Goal: Task Accomplishment & Management: Complete application form

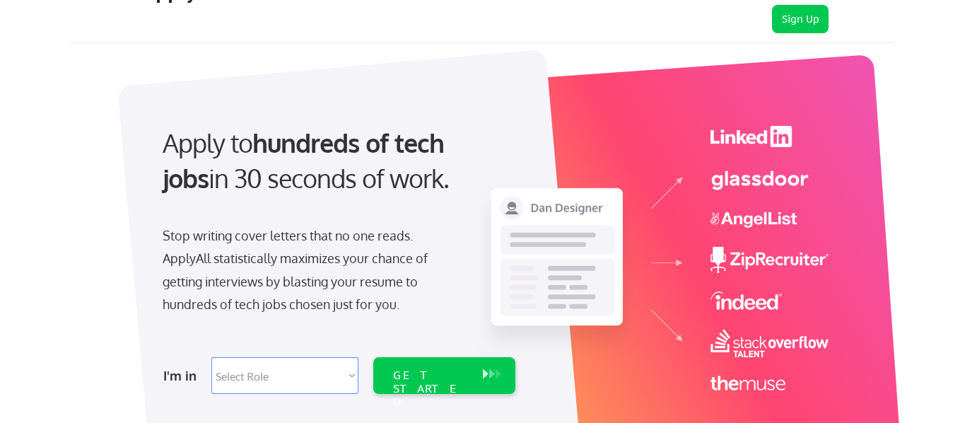
scroll to position [67, 0]
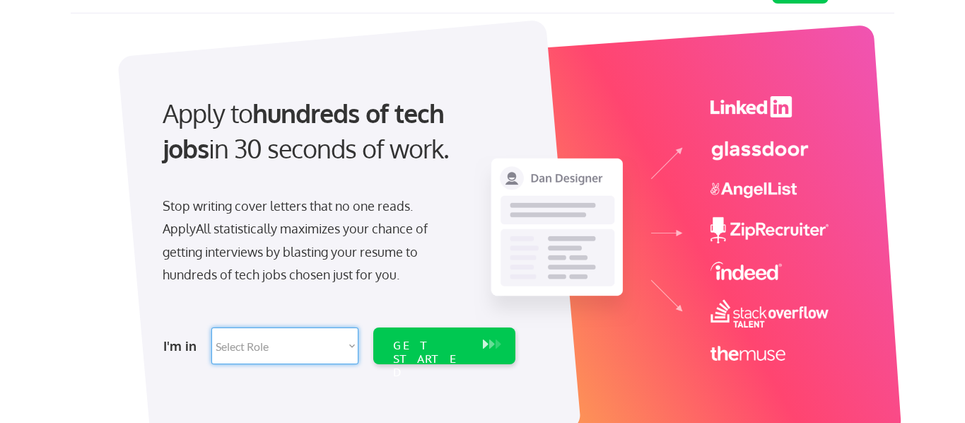
click at [342, 341] on select "Select Role Software Engineering Product Management Customer Success Sales UI/U…" at bounding box center [284, 345] width 147 height 37
select select ""marketing___comms""
click at [211, 327] on select "Select Role Software Engineering Product Management Customer Success Sales UI/U…" at bounding box center [284, 345] width 147 height 37
select select ""marketing___comms""
click at [432, 346] on div "GET STARTED" at bounding box center [431, 358] width 76 height 41
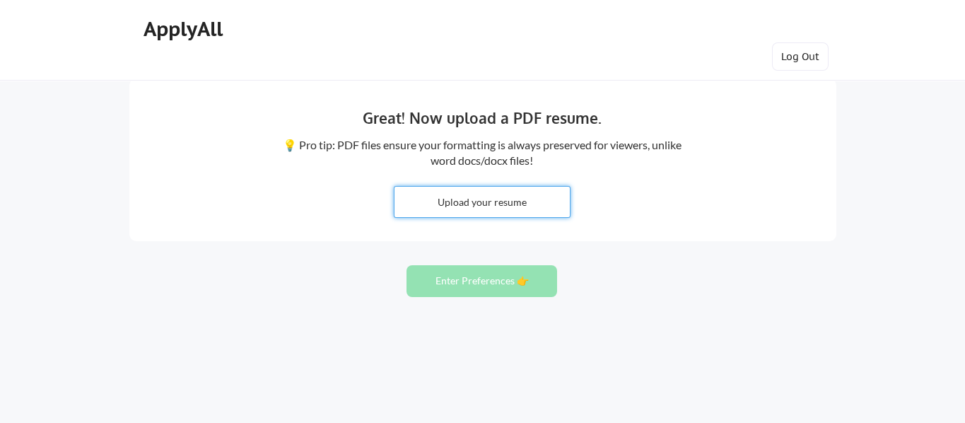
click at [502, 205] on input "file" at bounding box center [482, 202] width 176 height 30
type input "C:\fakepath\[PERSON_NAME] CV v0.8 2025 (1).docx.pdf"
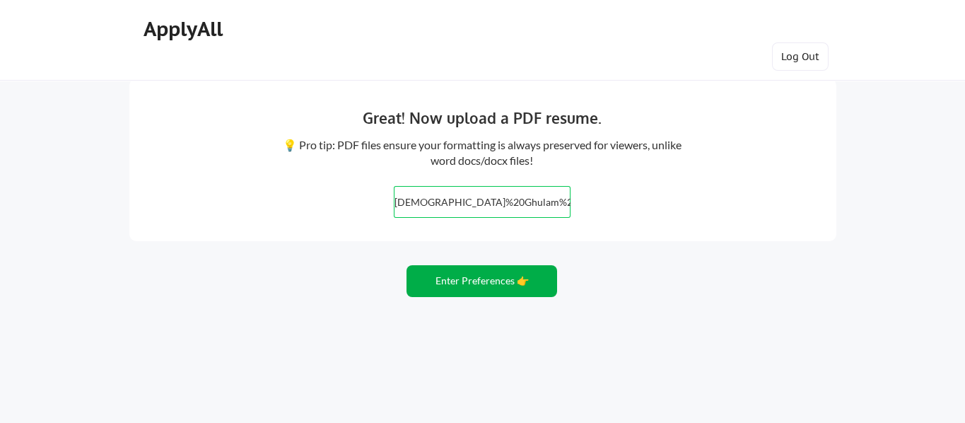
click at [481, 281] on button "Enter Preferences 👉" at bounding box center [481, 281] width 151 height 32
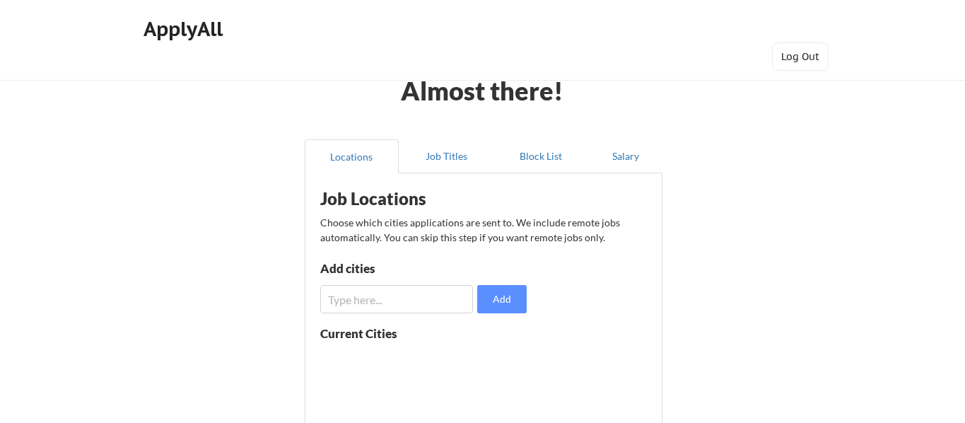
click at [413, 302] on input "input" at bounding box center [396, 299] width 153 height 28
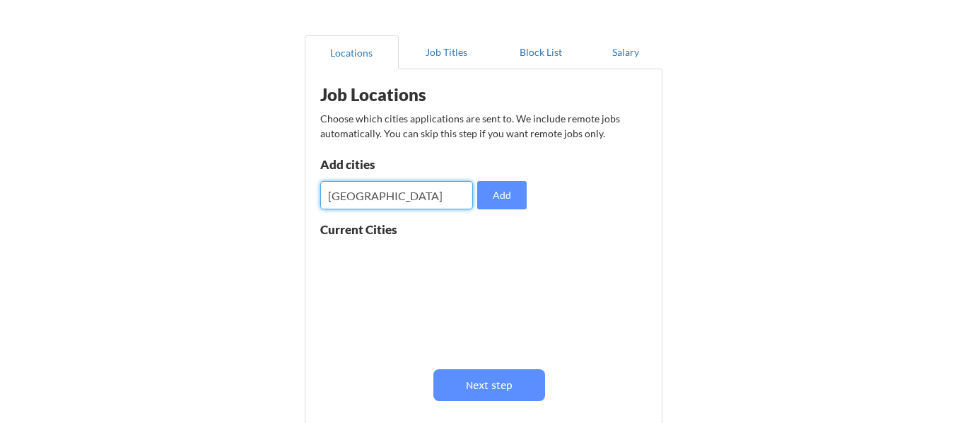
scroll to position [106, 0]
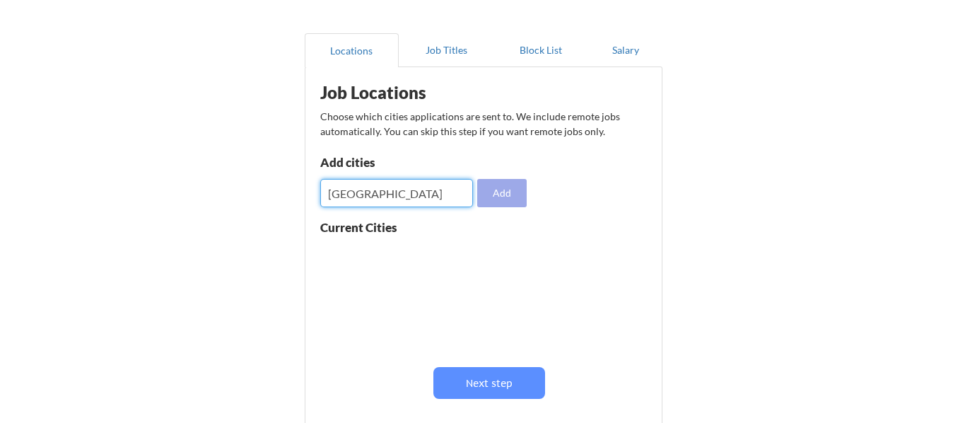
type input "Manchester"
click at [493, 195] on button "Add" at bounding box center [501, 193] width 49 height 28
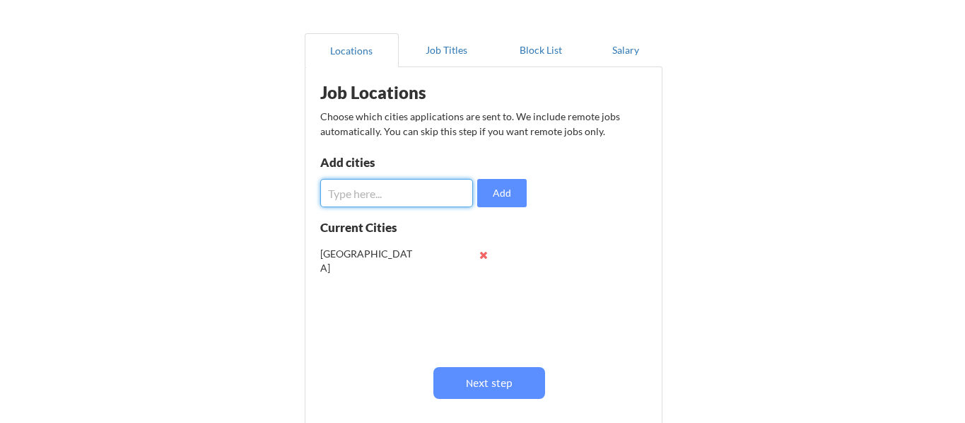
click at [352, 191] on input "input" at bounding box center [396, 193] width 153 height 28
type input "Stcokport"
click at [488, 191] on button "Add" at bounding box center [501, 193] width 49 height 28
click at [364, 189] on input "input" at bounding box center [396, 193] width 153 height 28
type input "Macclesfeild"
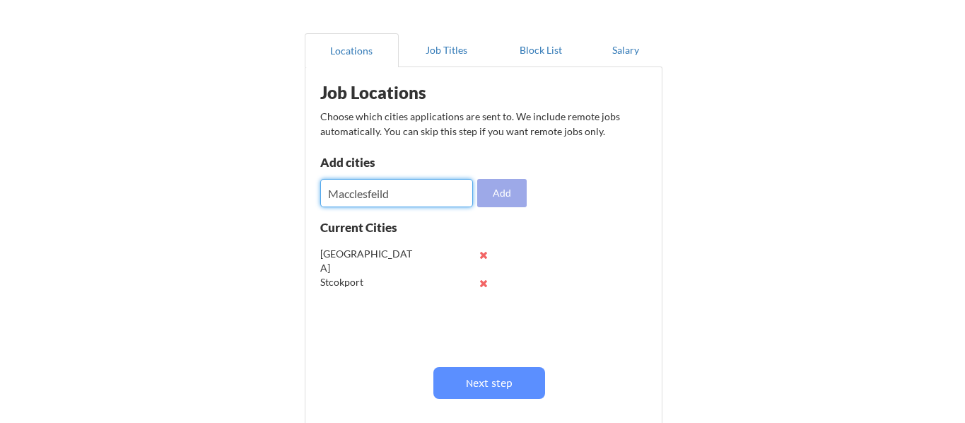
click at [503, 203] on button "Add" at bounding box center [501, 193] width 49 height 28
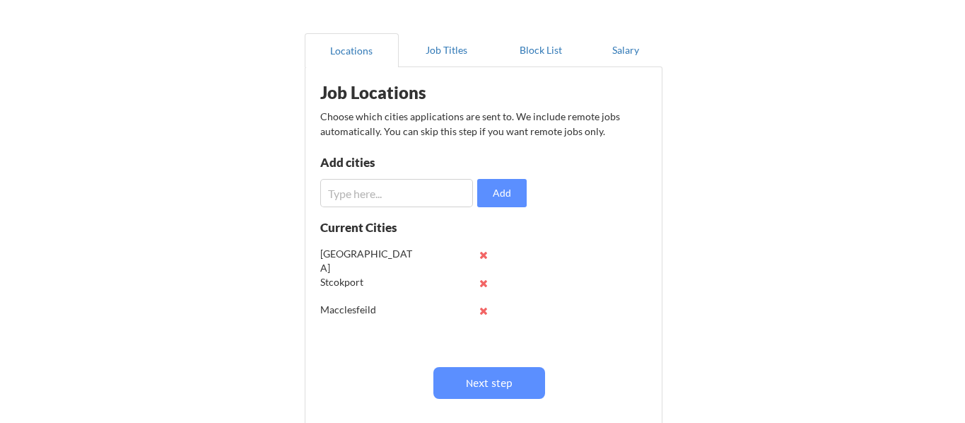
click at [338, 194] on input "input" at bounding box center [396, 193] width 153 height 28
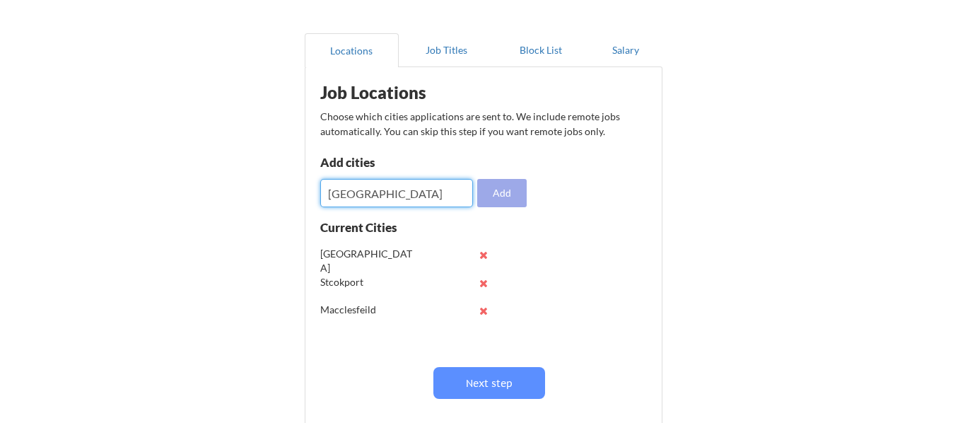
type input "Stoke-On-Trent"
click at [501, 198] on button "Add" at bounding box center [501, 193] width 49 height 28
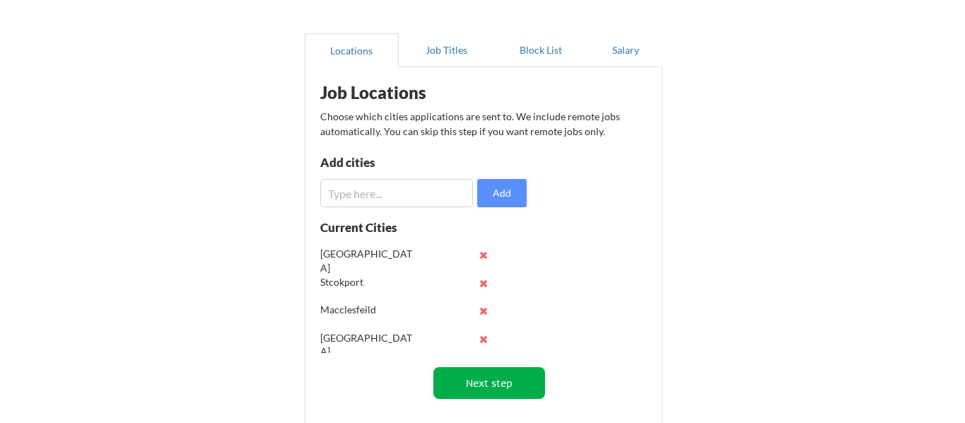
click at [467, 386] on button "Next step" at bounding box center [489, 383] width 112 height 32
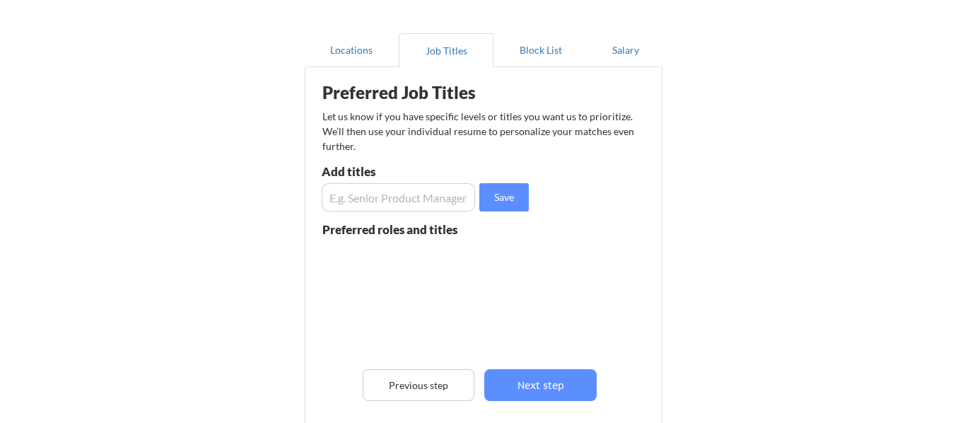
click at [377, 195] on input "input" at bounding box center [399, 197] width 154 height 28
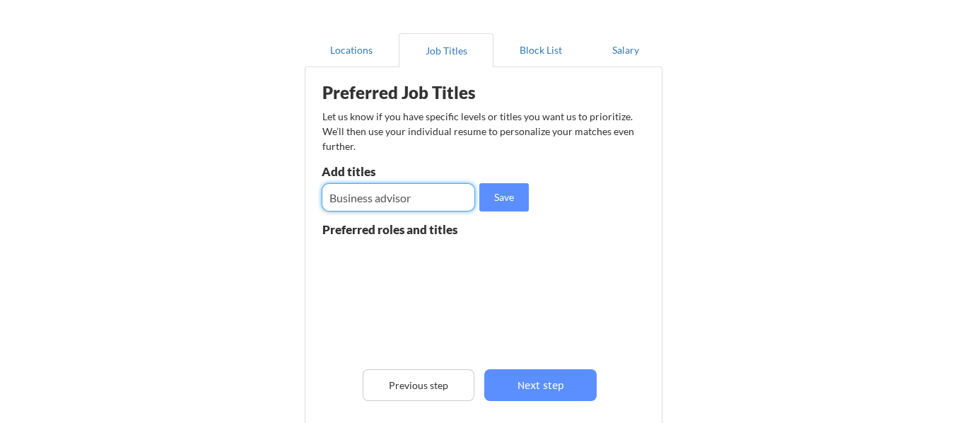
click at [399, 200] on input "input" at bounding box center [399, 197] width 154 height 28
type input "Business adviser"
click at [507, 196] on button "Save" at bounding box center [503, 197] width 49 height 28
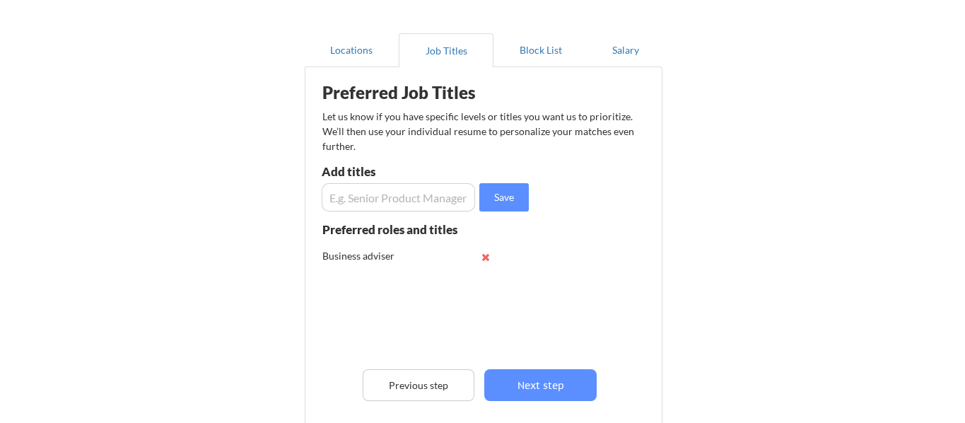
click at [394, 199] on input "input" at bounding box center [399, 197] width 154 height 28
click at [403, 211] on div "Preferred Job Titles Let us know if you have specific levels or titles you want…" at bounding box center [486, 271] width 348 height 394
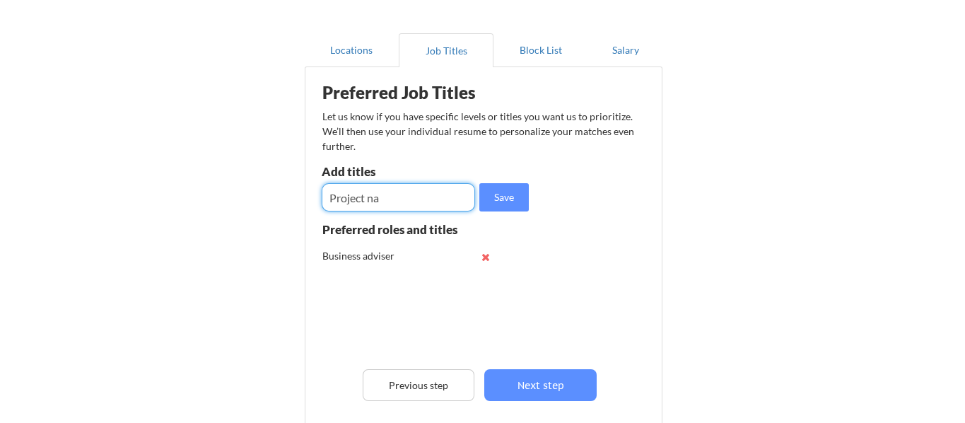
click at [400, 201] on input "input" at bounding box center [399, 197] width 154 height 28
type input "Project Manager"
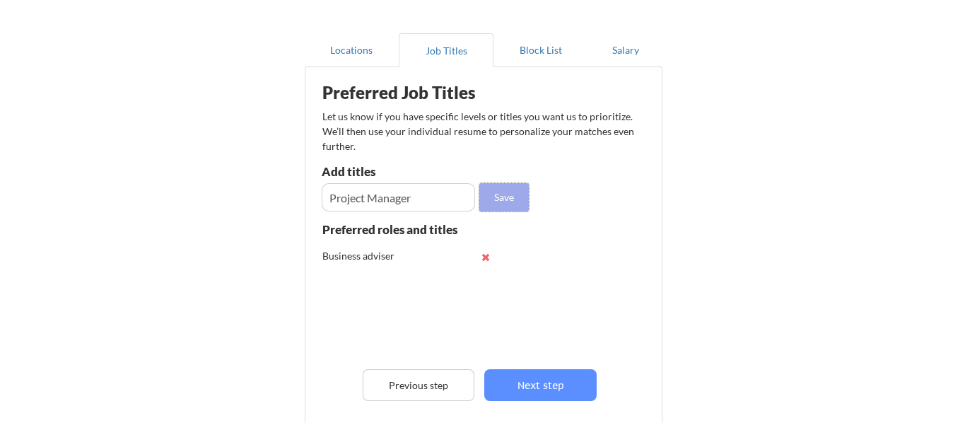
click at [503, 205] on button "Save" at bounding box center [503, 197] width 49 height 28
click at [349, 200] on input "input" at bounding box center [399, 197] width 154 height 28
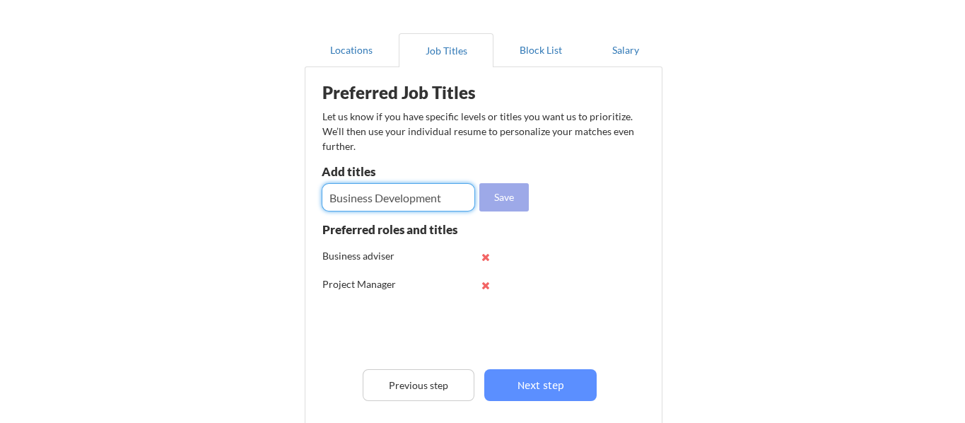
type input "Business Development"
click at [509, 199] on button "Save" at bounding box center [503, 197] width 49 height 28
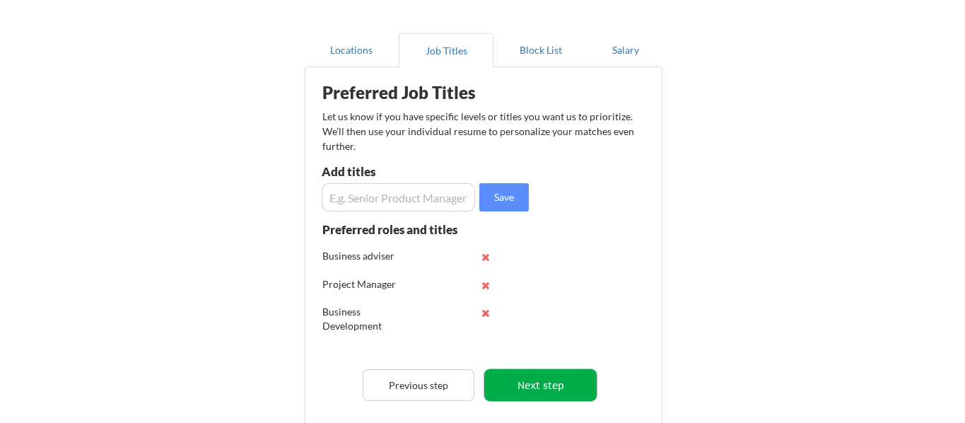
click at [530, 390] on button "Next step" at bounding box center [540, 385] width 112 height 32
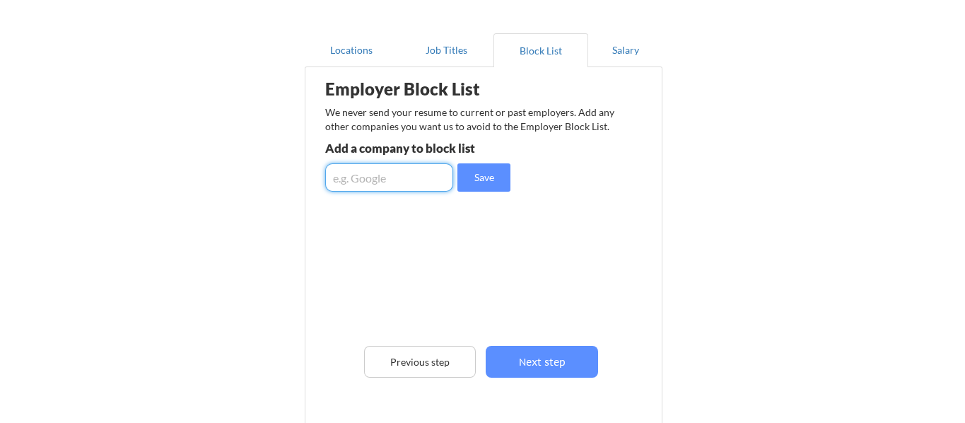
click at [385, 181] on input "input" at bounding box center [389, 177] width 129 height 28
type input "PeoplePlus"
click at [468, 182] on button "Save" at bounding box center [483, 177] width 53 height 28
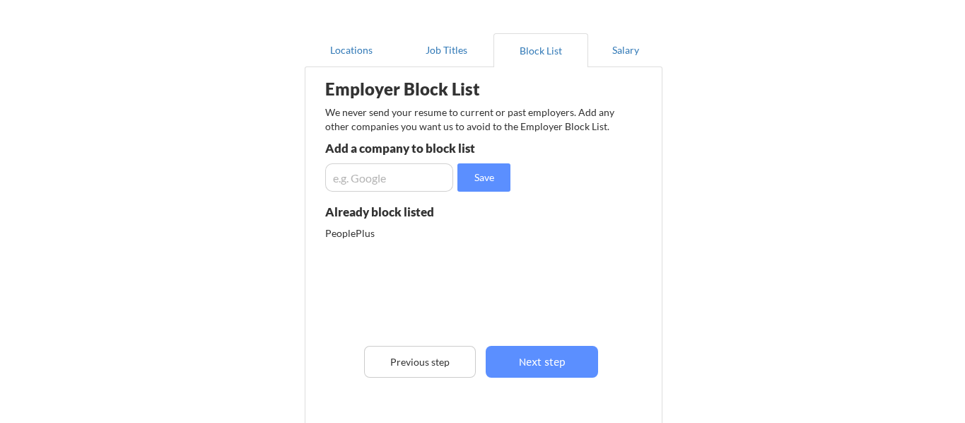
click at [346, 177] on input "input" at bounding box center [389, 177] width 129 height 28
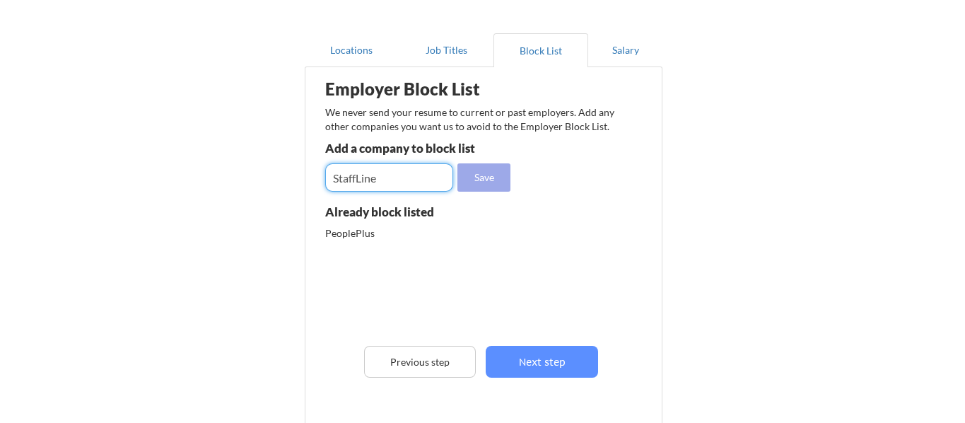
type input "StaffLine"
click at [469, 178] on button "Save" at bounding box center [483, 177] width 53 height 28
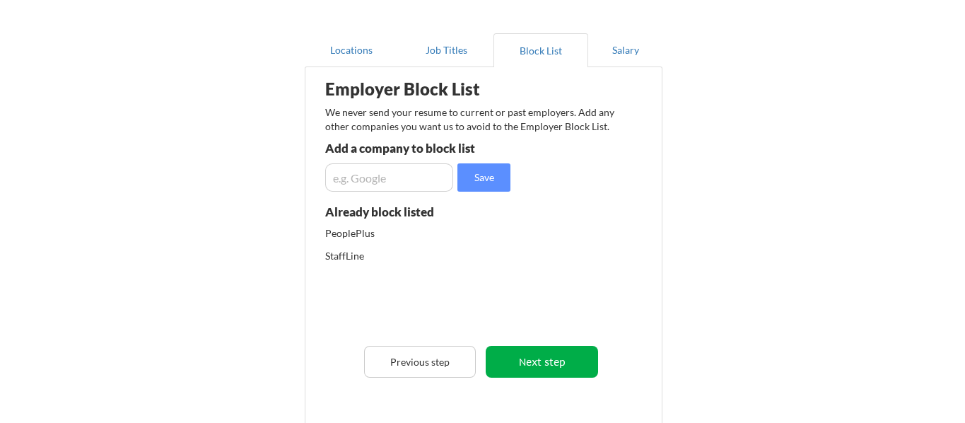
click at [520, 365] on button "Next step" at bounding box center [541, 362] width 112 height 32
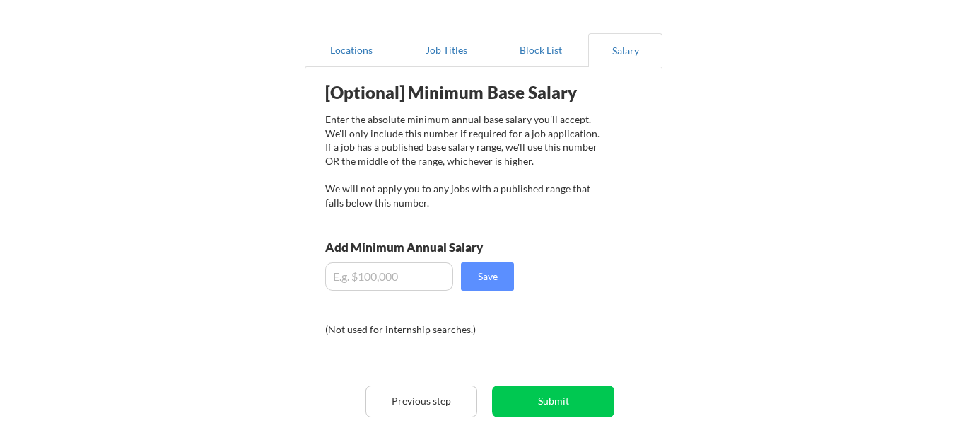
click at [426, 269] on input "input" at bounding box center [389, 276] width 129 height 28
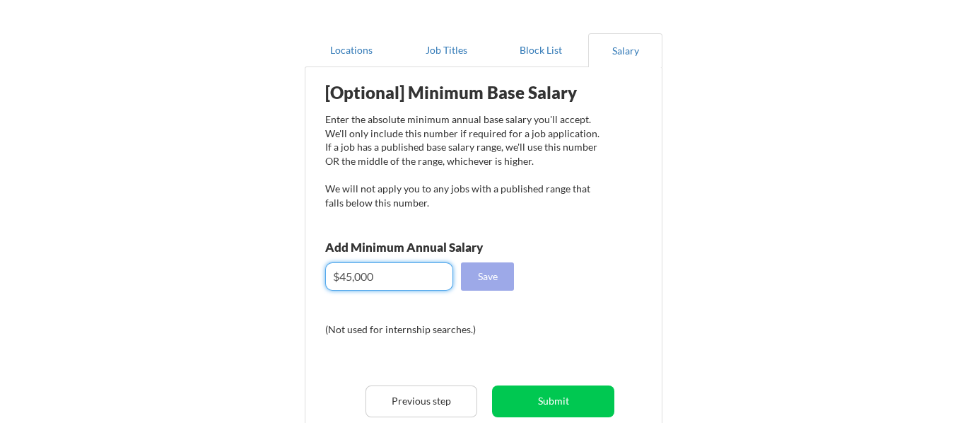
type input "$45,000"
click at [497, 285] on button "Save" at bounding box center [487, 276] width 53 height 28
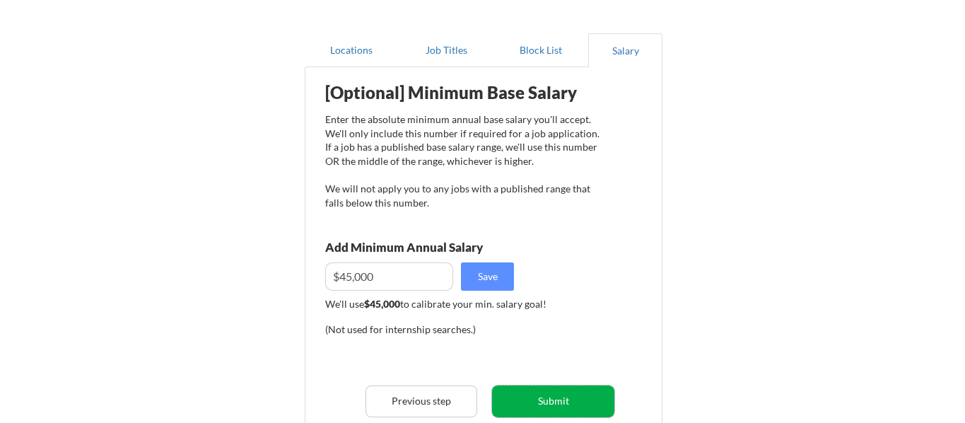
click at [535, 403] on button "Submit" at bounding box center [553, 401] width 122 height 32
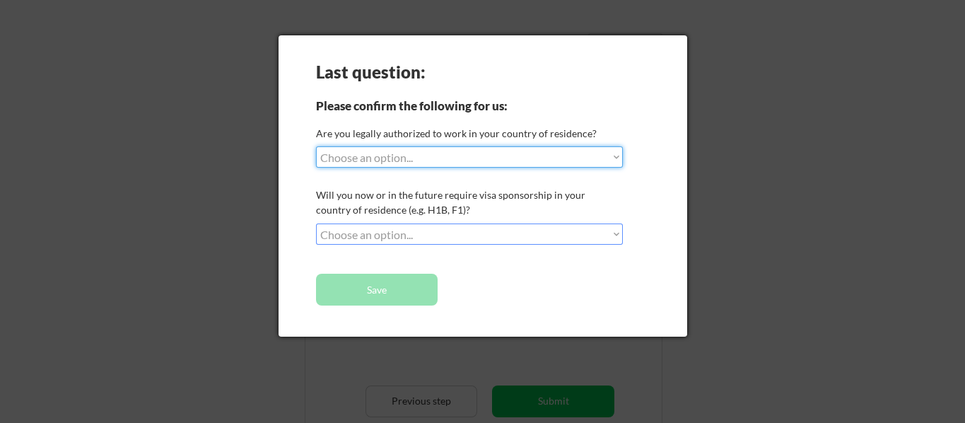
click at [393, 161] on select "Choose an option... Yes, I am a US Citizen Yes, I am a Canadian Citizen Yes, I …" at bounding box center [469, 156] width 307 height 21
select select ""no__i_am_not__yet__authorized""
click at [316, 146] on select "Choose an option... Yes, I am a US Citizen Yes, I am a Canadian Citizen Yes, I …" at bounding box center [469, 156] width 307 height 21
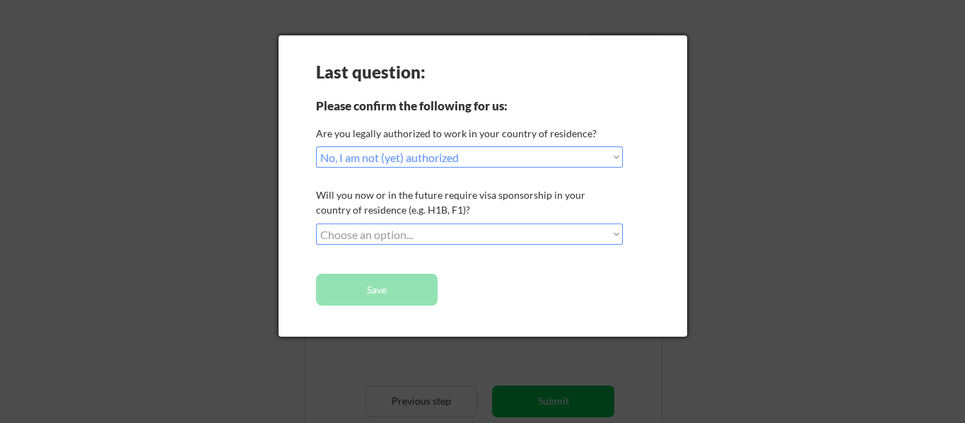
click at [413, 162] on select "Choose an option... Yes, I am a US Citizen Yes, I am a Canadian Citizen Yes, I …" at bounding box center [469, 156] width 307 height 21
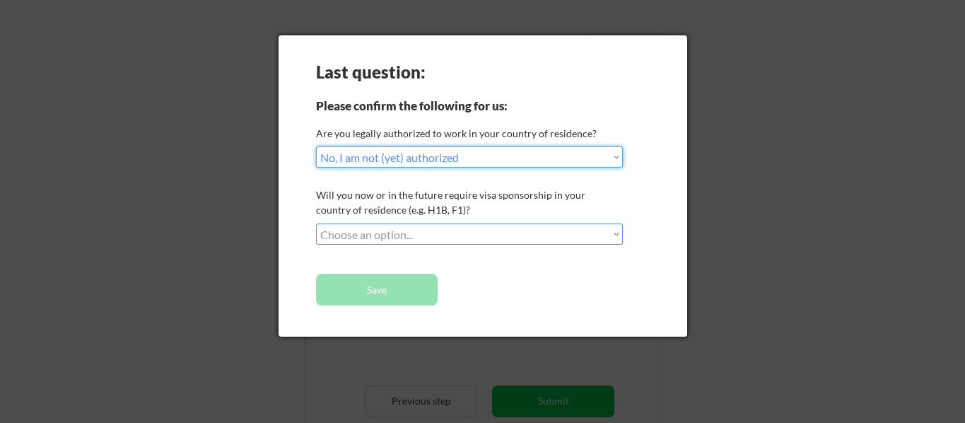
click at [316, 146] on select "Choose an option... Yes, I am a US Citizen Yes, I am a Canadian Citizen Yes, I …" at bounding box center [469, 156] width 307 height 21
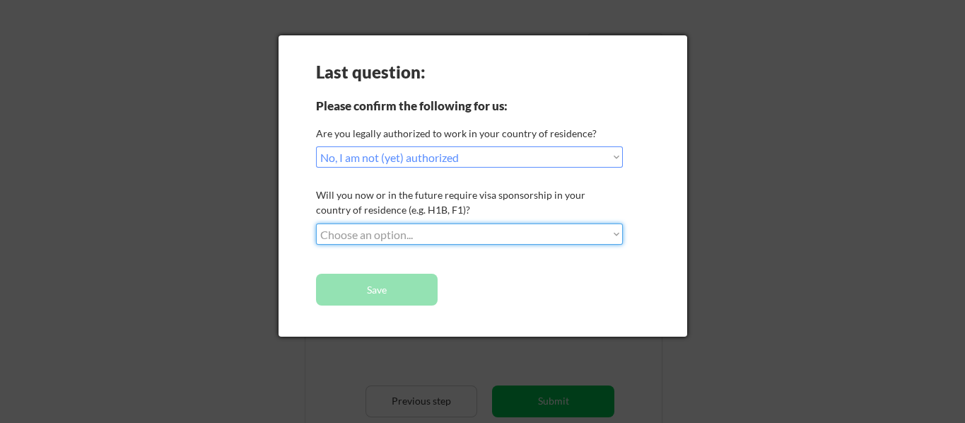
click at [407, 234] on select "Choose an option... No, I will not need sponsorship Yes, I will need sponsorship" at bounding box center [469, 233] width 307 height 21
select select ""yes__i_will_need_sponsorship""
click at [316, 223] on select "Choose an option... No, I will not need sponsorship Yes, I will need sponsorship" at bounding box center [469, 233] width 307 height 21
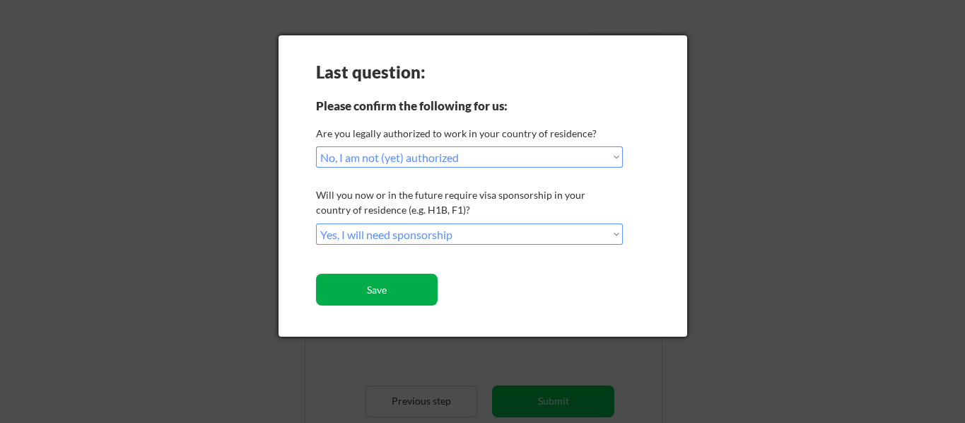
click at [404, 293] on button "Save" at bounding box center [377, 289] width 122 height 32
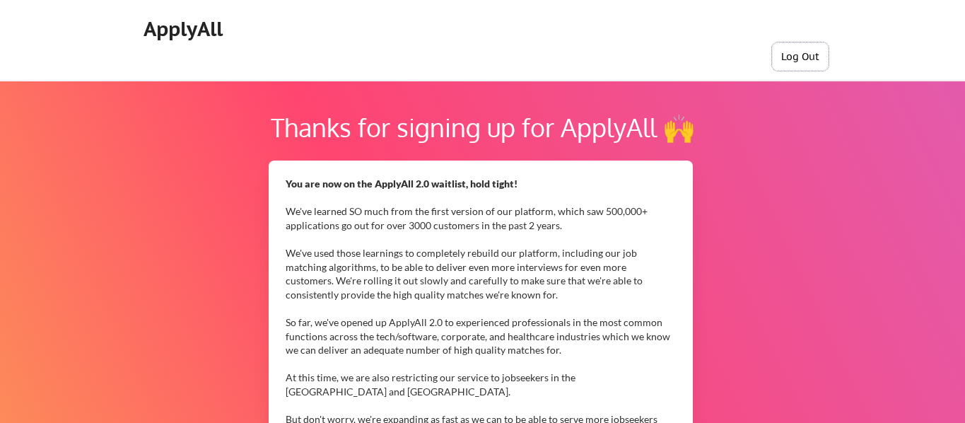
click at [791, 60] on button "Log Out" at bounding box center [800, 56] width 57 height 28
